Goal: Contribute content: Add original content to the website for others to see

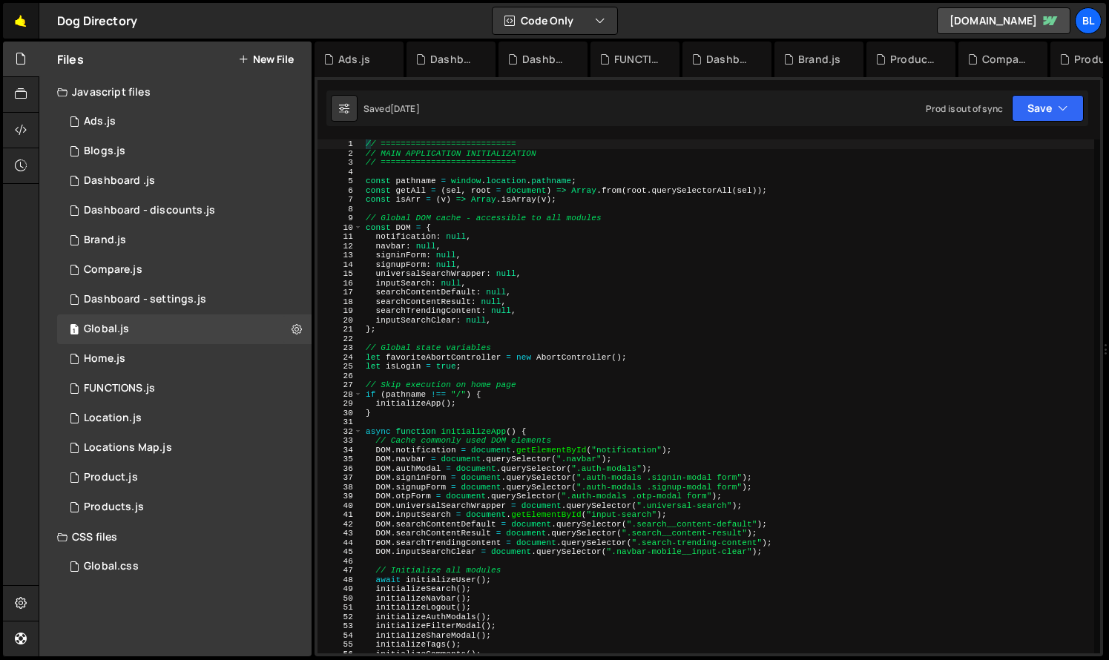
scroll to position [23151, 0]
click at [16, 30] on link "🤙" at bounding box center [21, 21] width 36 height 36
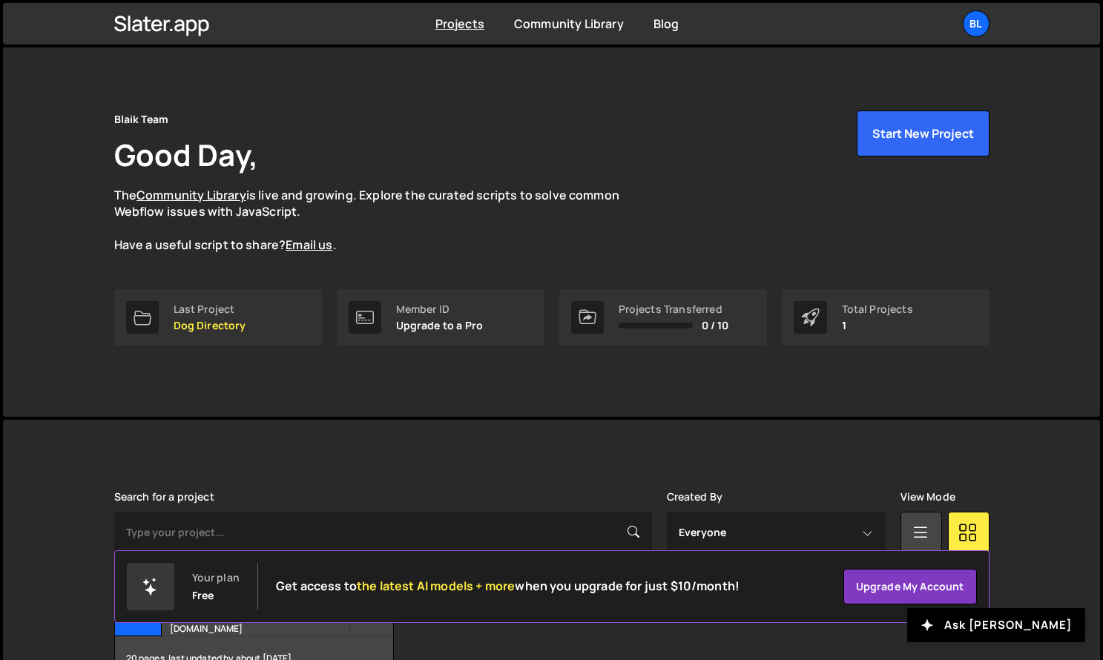
scroll to position [103, 0]
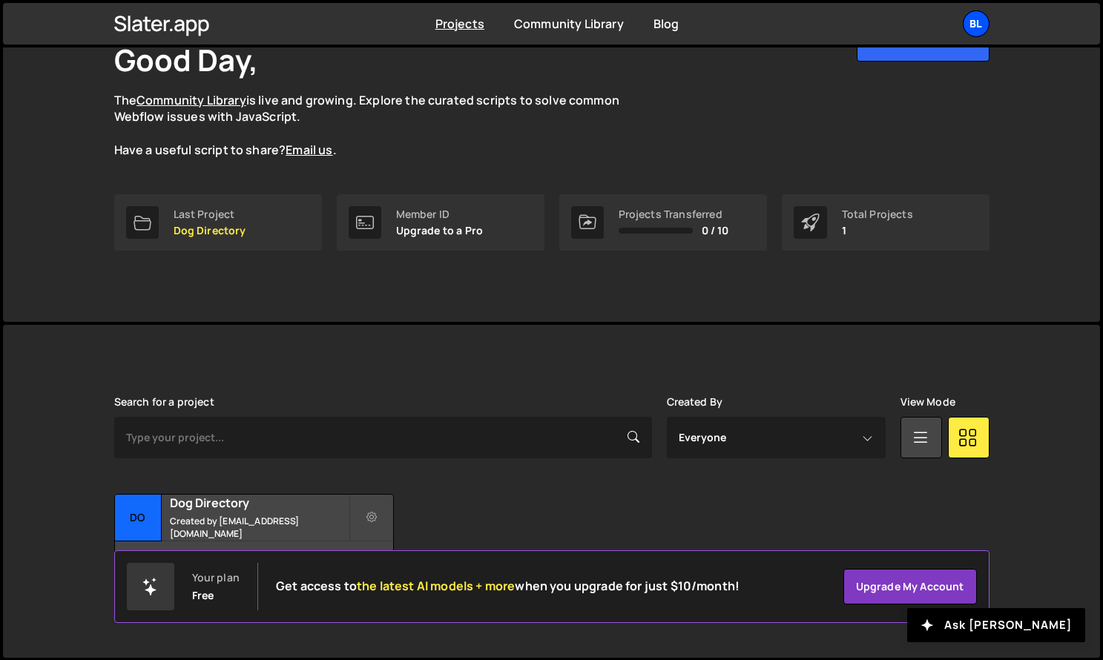
click at [981, 30] on div "Bl" at bounding box center [976, 23] width 27 height 27
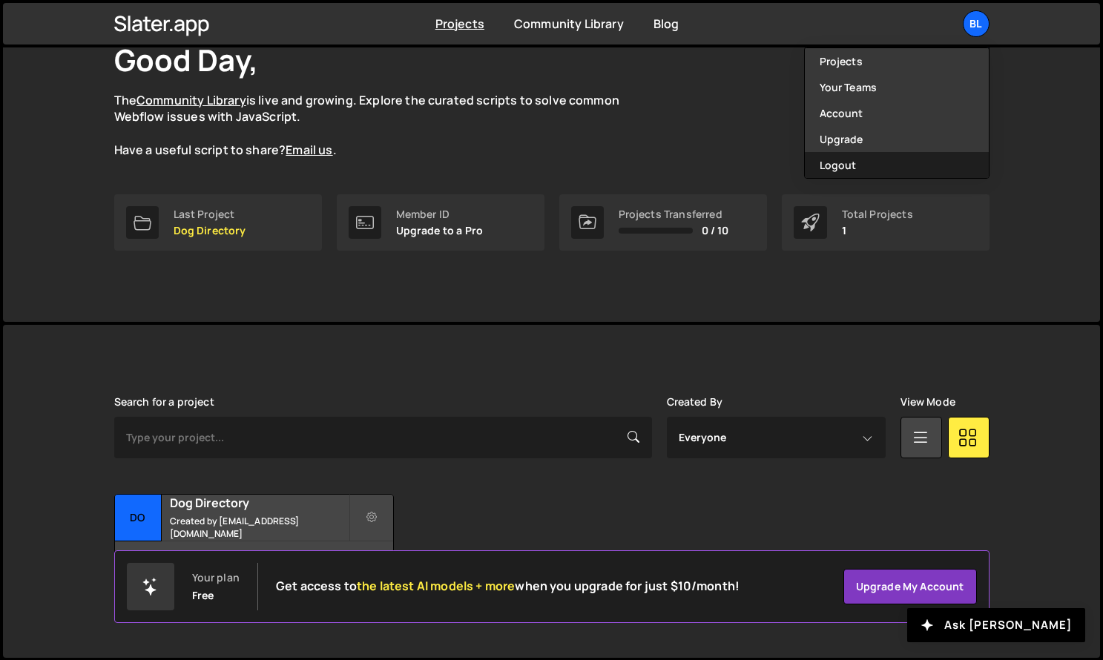
click at [895, 171] on button "Logout" at bounding box center [897, 165] width 184 height 26
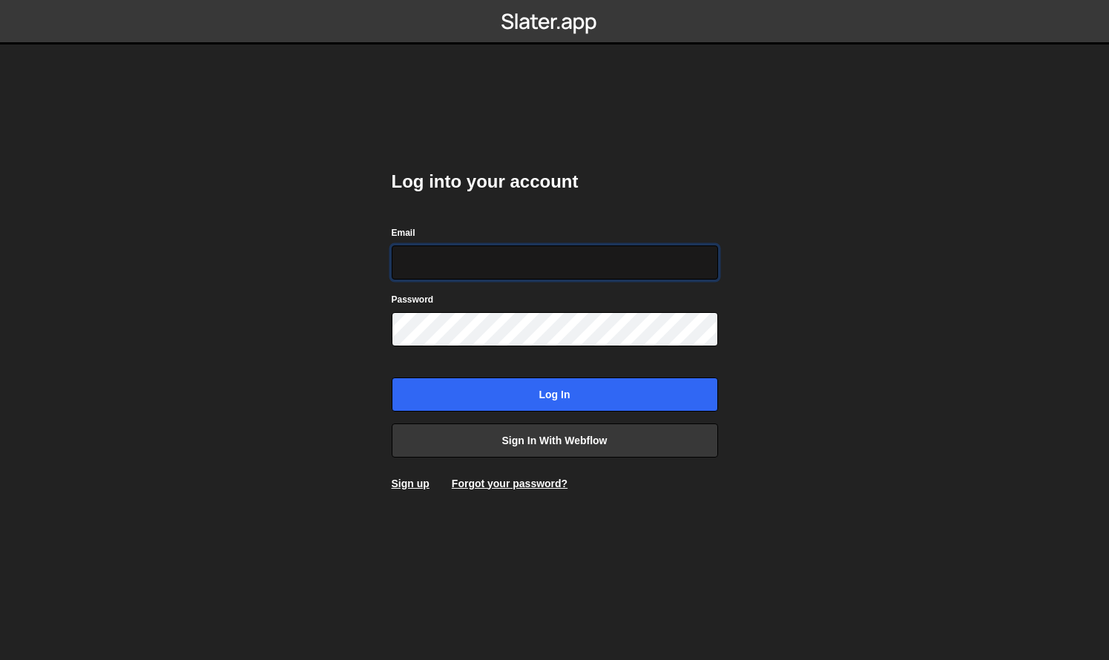
click at [490, 259] on input "Email" at bounding box center [555, 263] width 326 height 34
type input "wagesapta333@gmail.com"
click at [514, 278] on input "wagesapta333@gmail.com" at bounding box center [555, 263] width 326 height 34
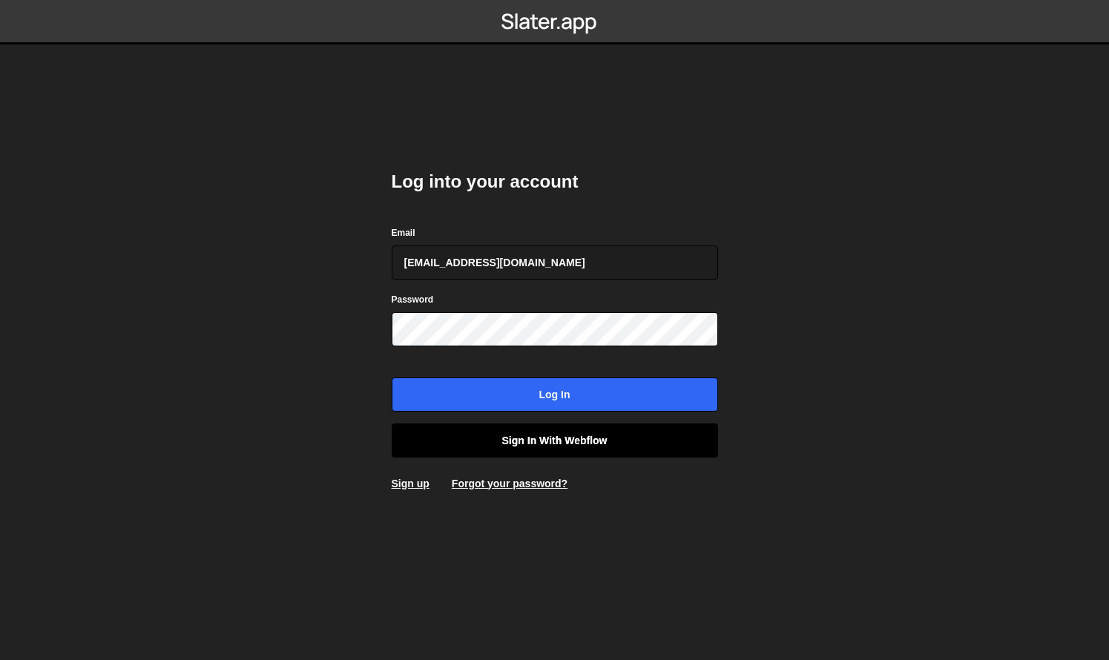
click at [487, 440] on link "Sign in with Webflow" at bounding box center [555, 441] width 326 height 34
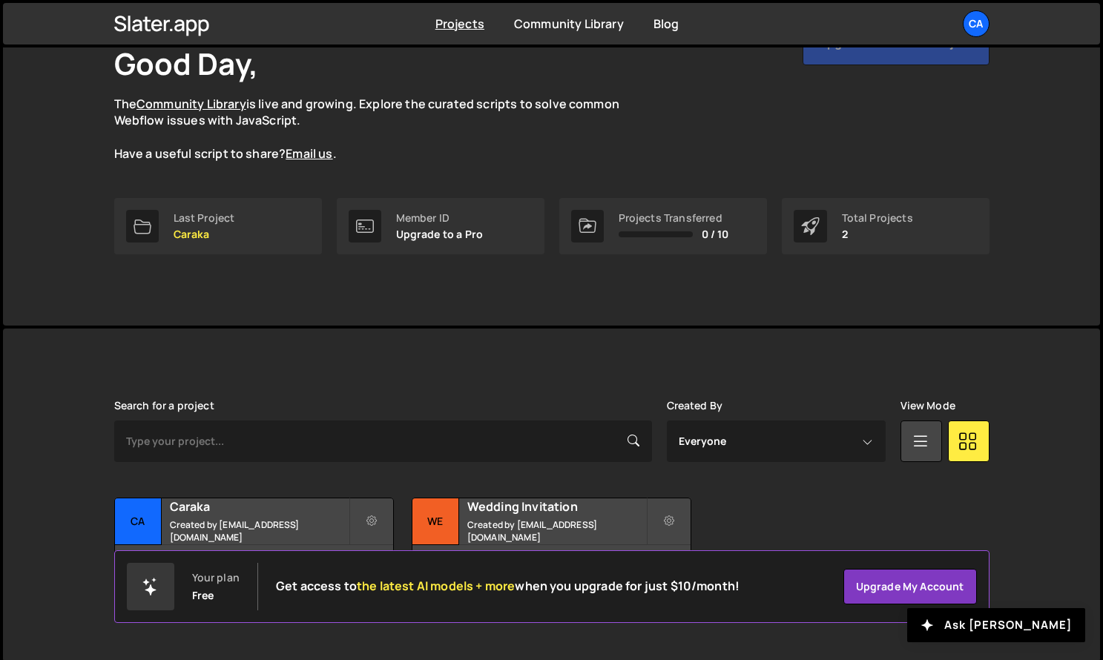
scroll to position [103, 0]
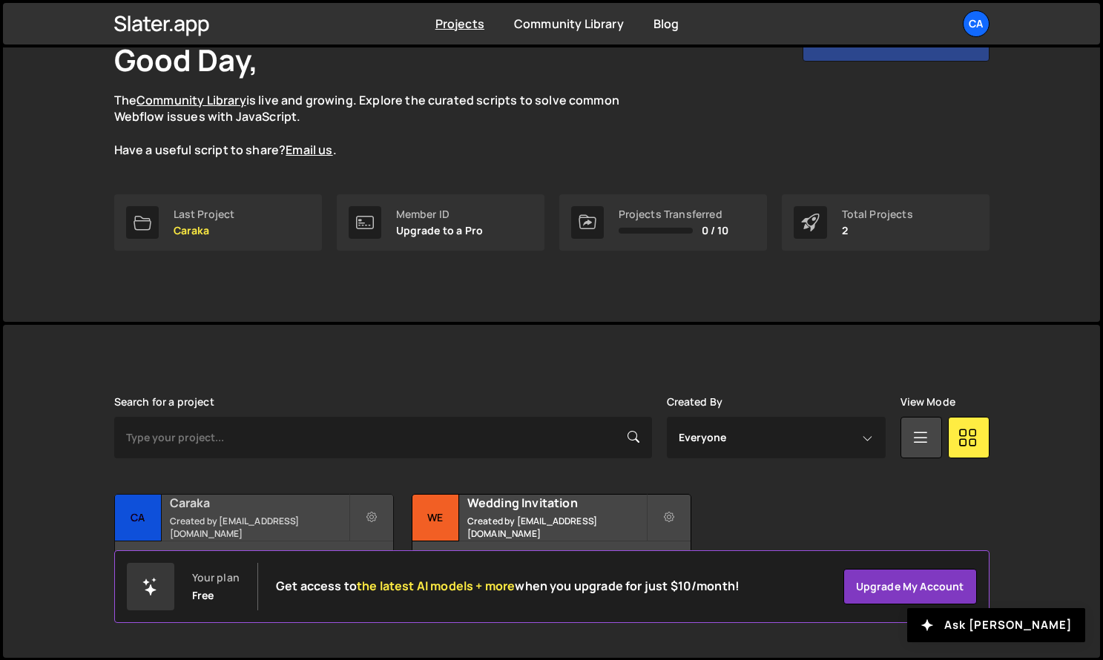
click at [260, 511] on h2 "Caraka" at bounding box center [259, 503] width 179 height 16
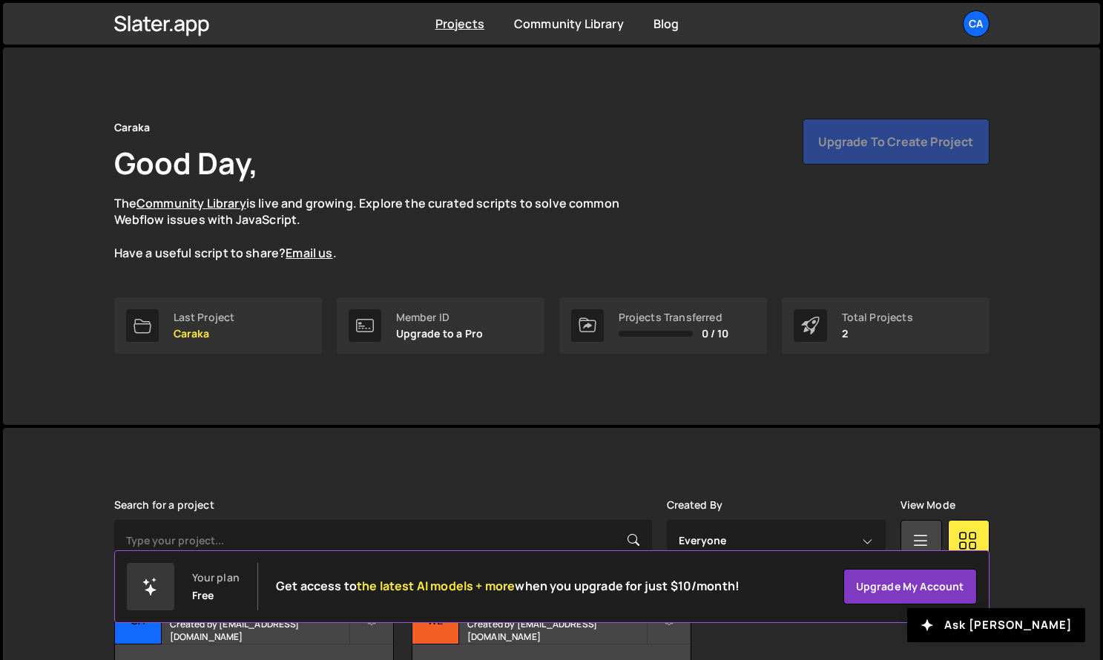
scroll to position [103, 0]
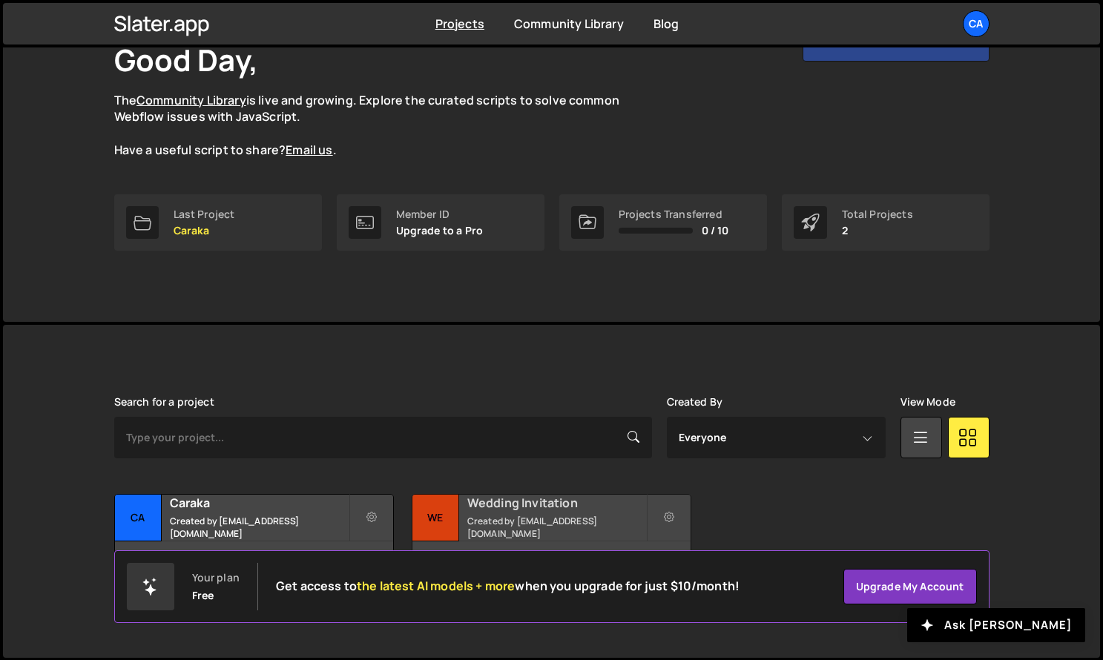
click at [556, 511] on h2 "Wedding Invitation" at bounding box center [556, 503] width 179 height 16
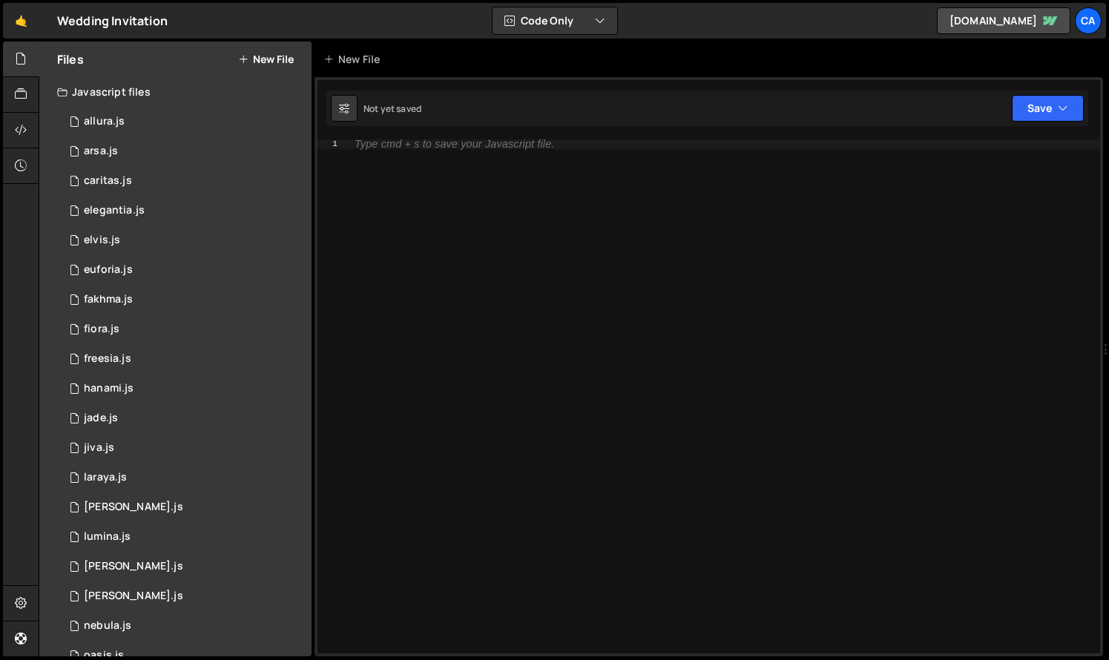
click at [262, 60] on button "New File" at bounding box center [266, 59] width 56 height 12
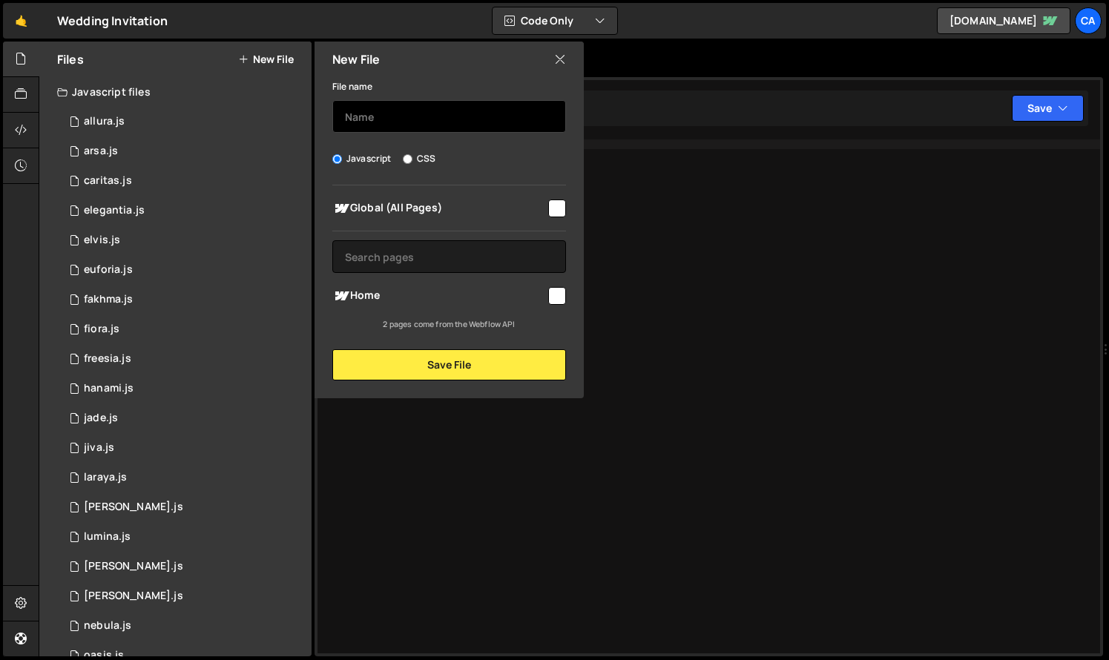
click at [432, 102] on input "text" at bounding box center [449, 116] width 234 height 33
paste input "<script src="[URL][DOMAIN_NAME]" crossorigin="anonymous" ></script>"
type input "Belleza"
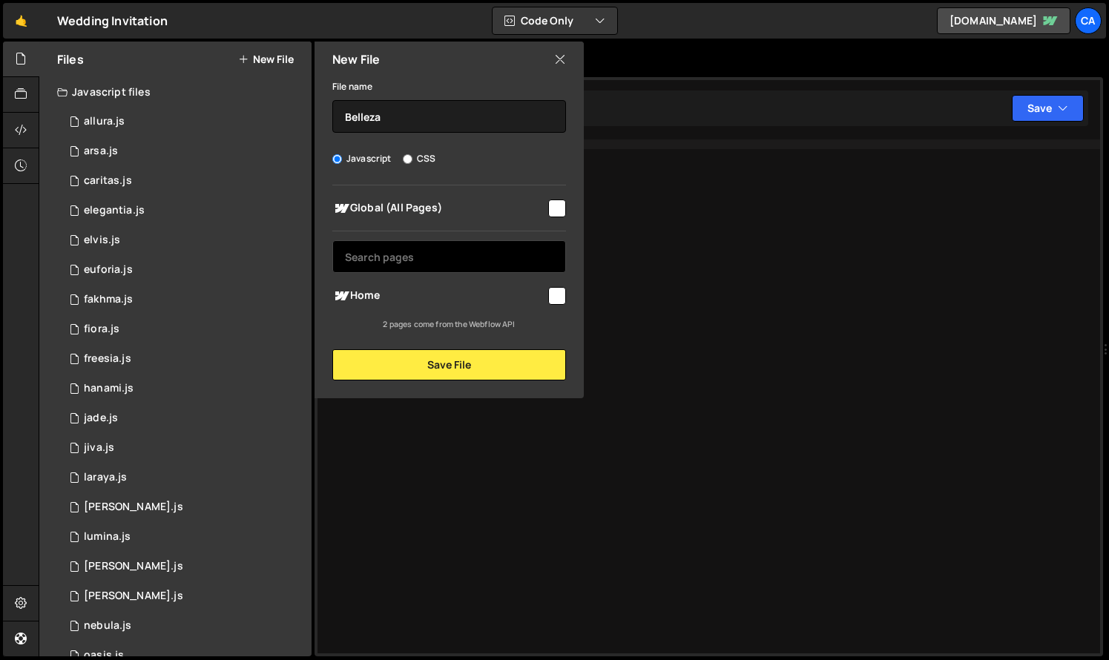
click at [430, 258] on input "text" at bounding box center [449, 256] width 234 height 33
click at [561, 205] on input "checkbox" at bounding box center [557, 209] width 18 height 18
checkbox input "true"
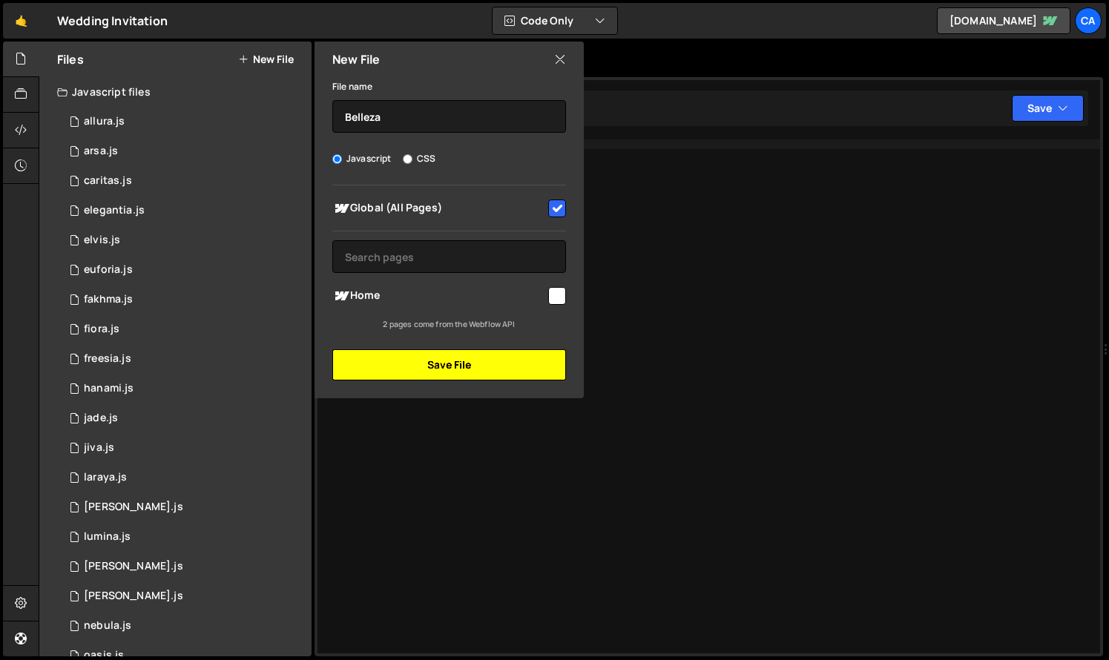
click at [501, 359] on button "Save File" at bounding box center [449, 364] width 234 height 31
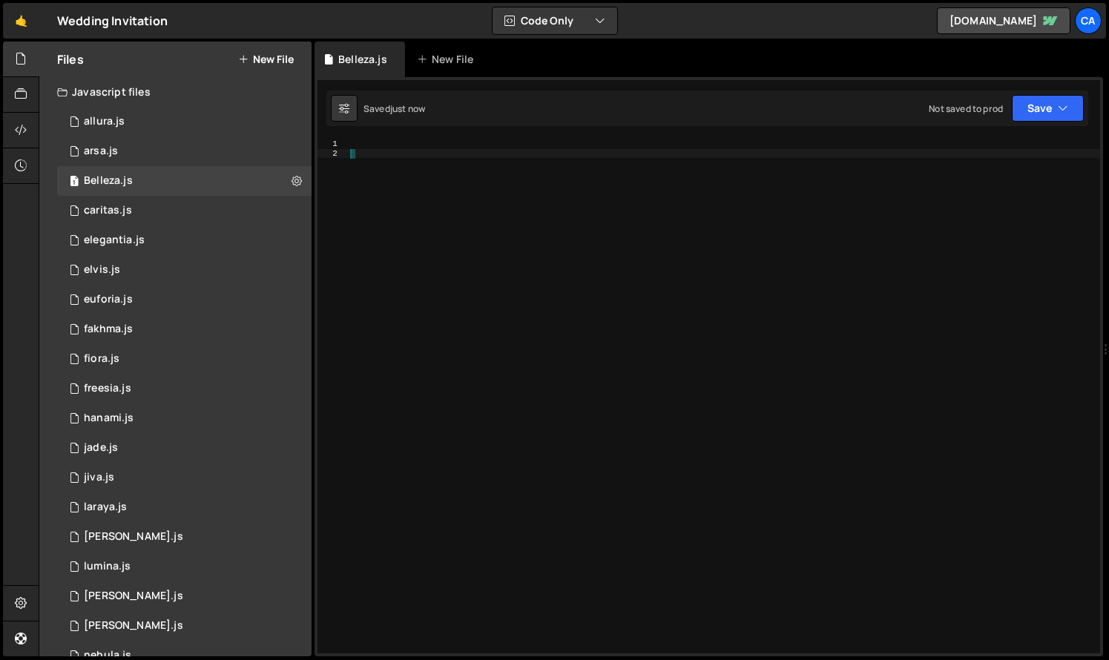
click at [418, 233] on div at bounding box center [723, 405] width 753 height 533
drag, startPoint x: 481, startPoint y: 361, endPoint x: 475, endPoint y: 354, distance: 10.0
click at [480, 360] on div at bounding box center [723, 405] width 753 height 533
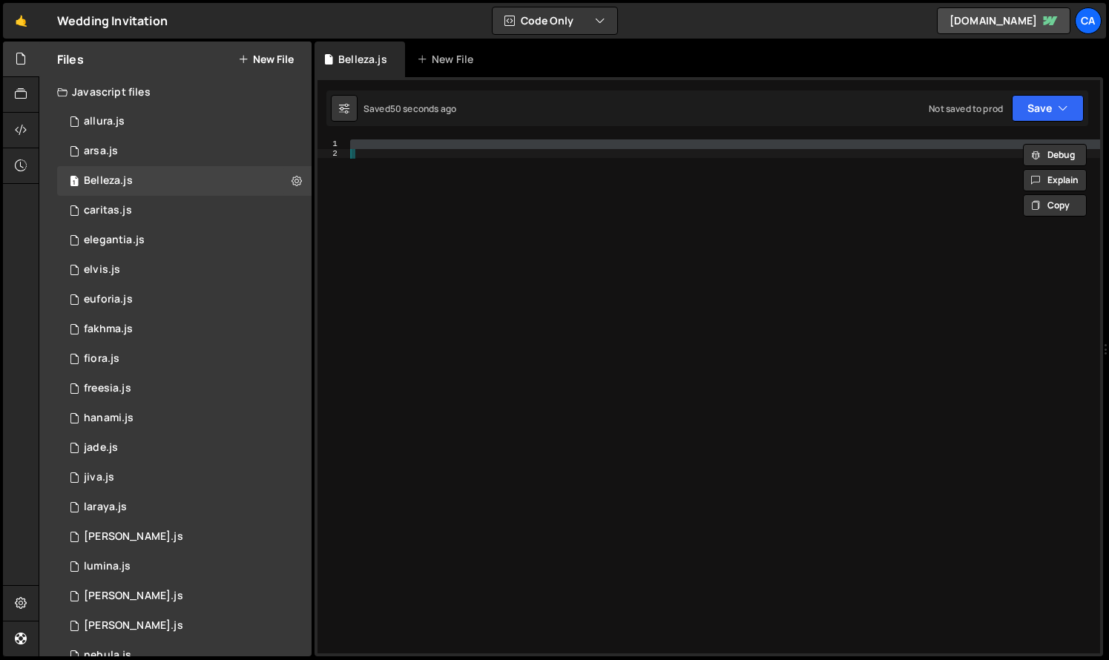
paste textarea "myUndefinedFunction();"
type textarea "myUndefinedFunction();"
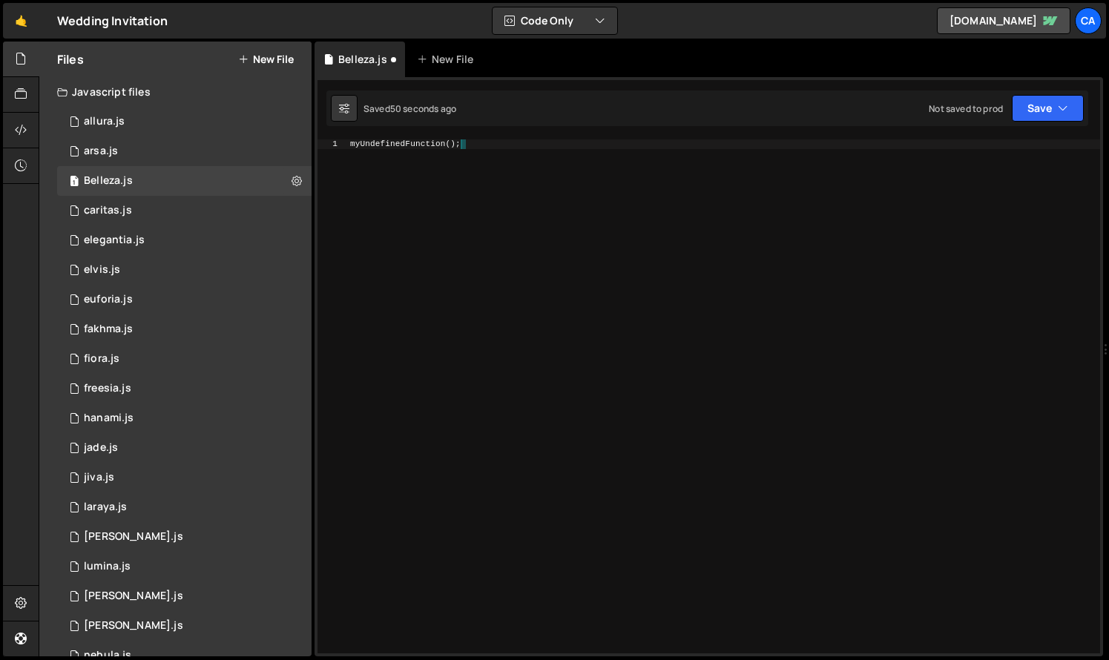
click at [473, 353] on div "myUndefinedFunction ( ) ;" at bounding box center [723, 405] width 753 height 533
click at [467, 349] on div "myUndefinedFunction ( ) ;" at bounding box center [723, 405] width 753 height 533
click at [295, 181] on icon at bounding box center [297, 181] width 10 height 14
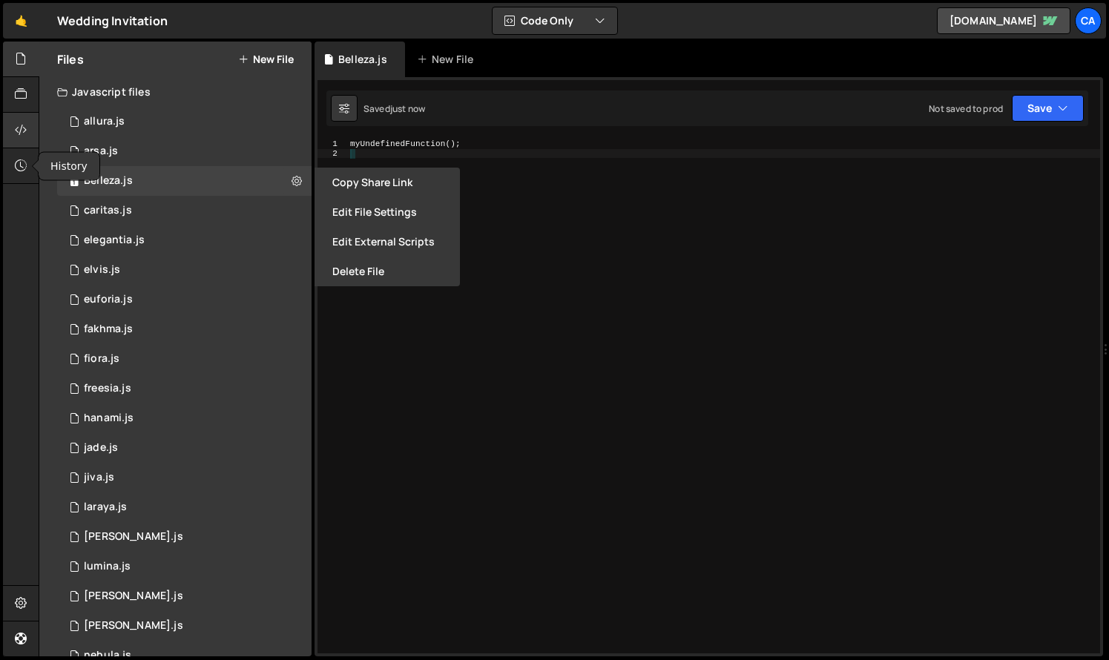
drag, startPoint x: 16, startPoint y: 150, endPoint x: 17, endPoint y: 141, distance: 8.9
click at [16, 148] on div at bounding box center [21, 166] width 36 height 36
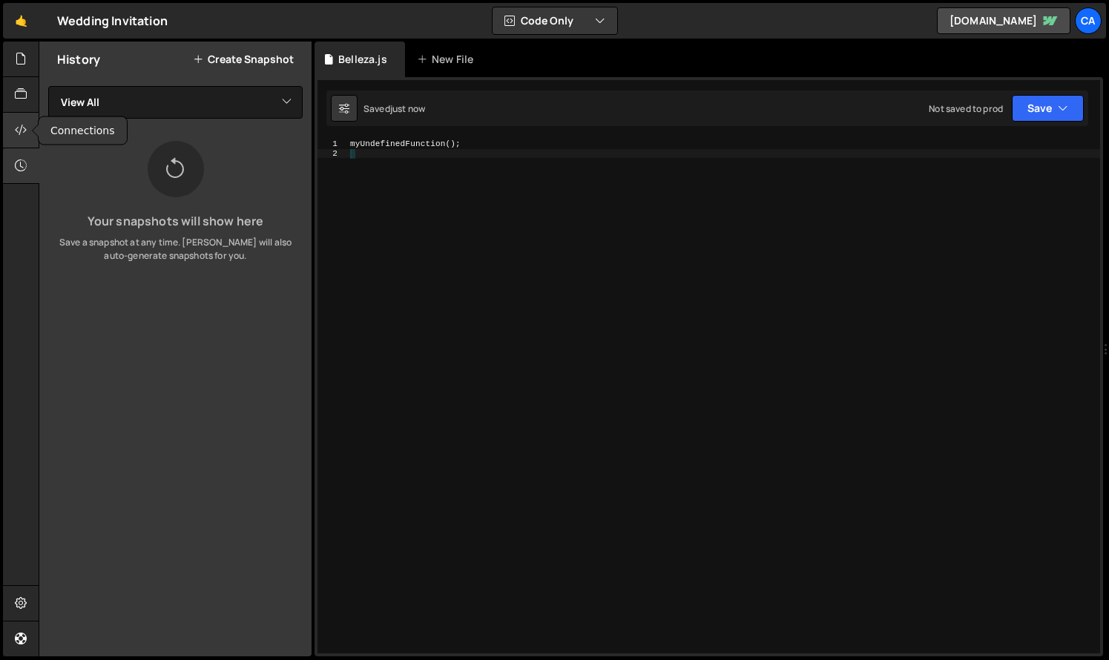
click at [18, 137] on icon at bounding box center [21, 130] width 12 height 16
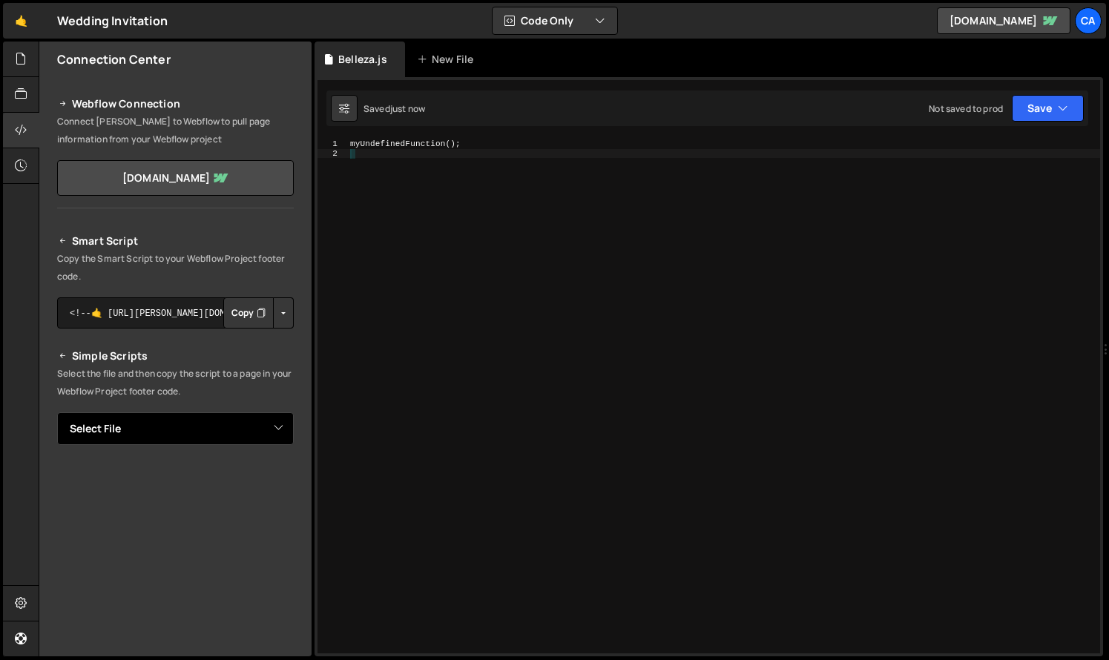
click at [260, 414] on select "Select File allura.js arsa.js caritas.js elegantia.js elvis.js euforia.js fakhm…" at bounding box center [175, 428] width 237 height 33
click at [57, 412] on select "Select File allura.js arsa.js caritas.js elegantia.js elvis.js euforia.js fakhm…" at bounding box center [175, 428] width 237 height 33
click at [136, 424] on select "Select File allura.js arsa.js caritas.js elegantia.js elvis.js euforia.js fakhm…" at bounding box center [175, 428] width 237 height 33
select select "47541"
click at [57, 412] on select "Select File allura.js arsa.js caritas.js elegantia.js elvis.js euforia.js fakhm…" at bounding box center [175, 428] width 237 height 33
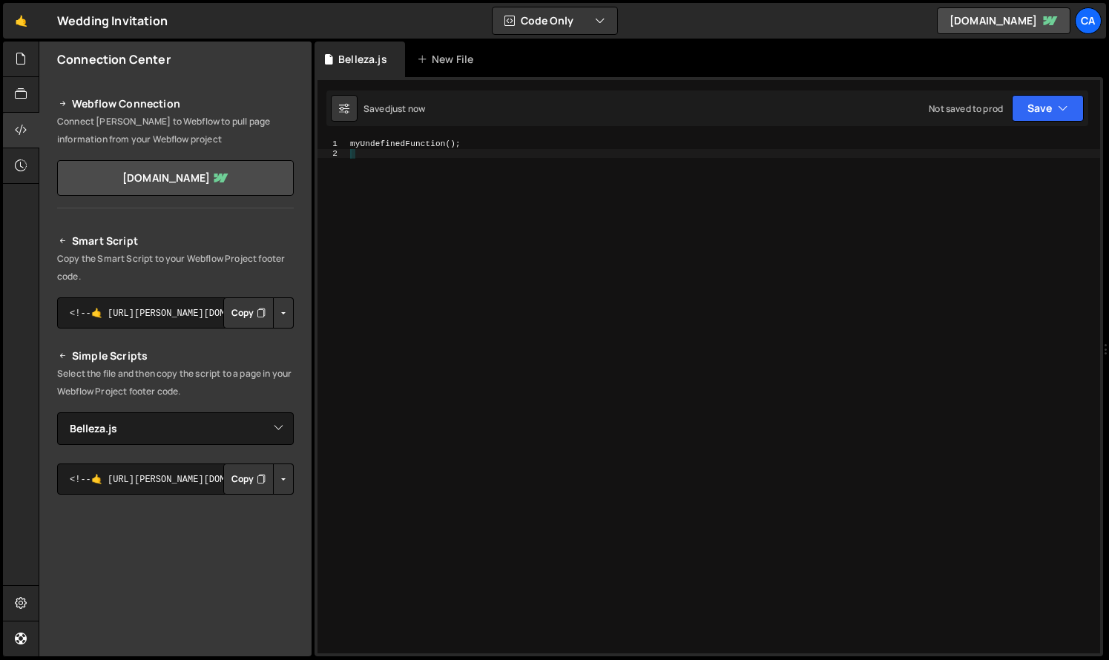
drag, startPoint x: 274, startPoint y: 477, endPoint x: 274, endPoint y: 504, distance: 27.4
click at [274, 477] on button "Button group with nested dropdown" at bounding box center [283, 479] width 21 height 31
click at [249, 513] on link "Copy Staging js" at bounding box center [231, 507] width 123 height 21
click at [279, 484] on button "Button group with nested dropdown" at bounding box center [283, 479] width 21 height 31
click at [266, 512] on link "Copy Staging js" at bounding box center [231, 507] width 123 height 21
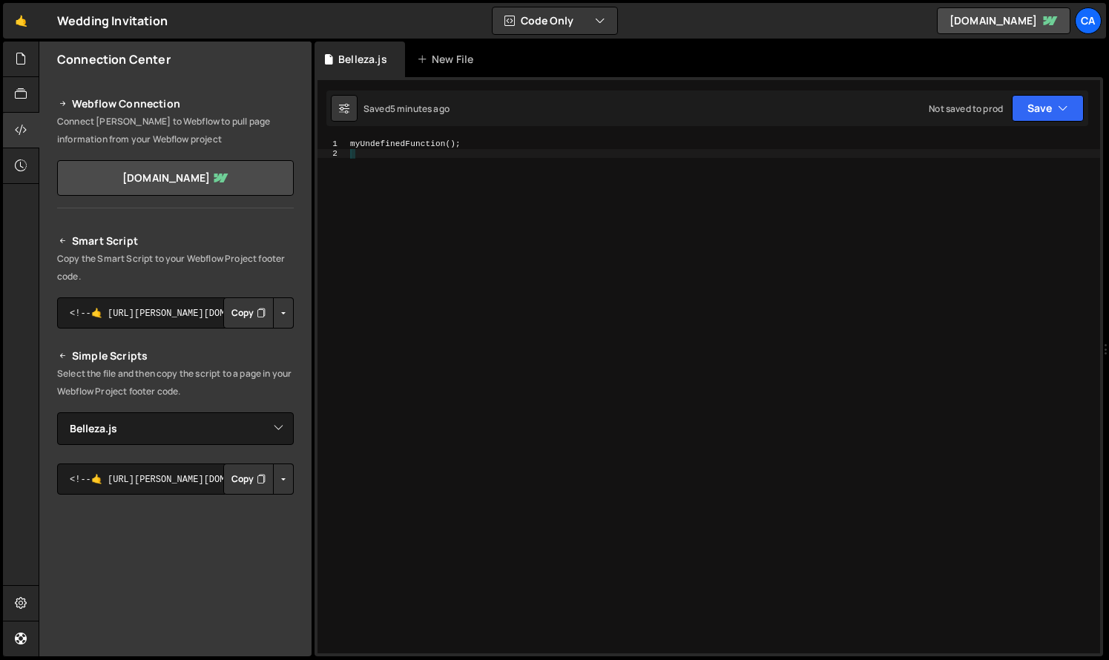
click at [513, 319] on div "myUndefinedFunction ( ) ;" at bounding box center [723, 405] width 753 height 533
type textarea "myUndefinedFunction();"
